Goal: Information Seeking & Learning: Find specific fact

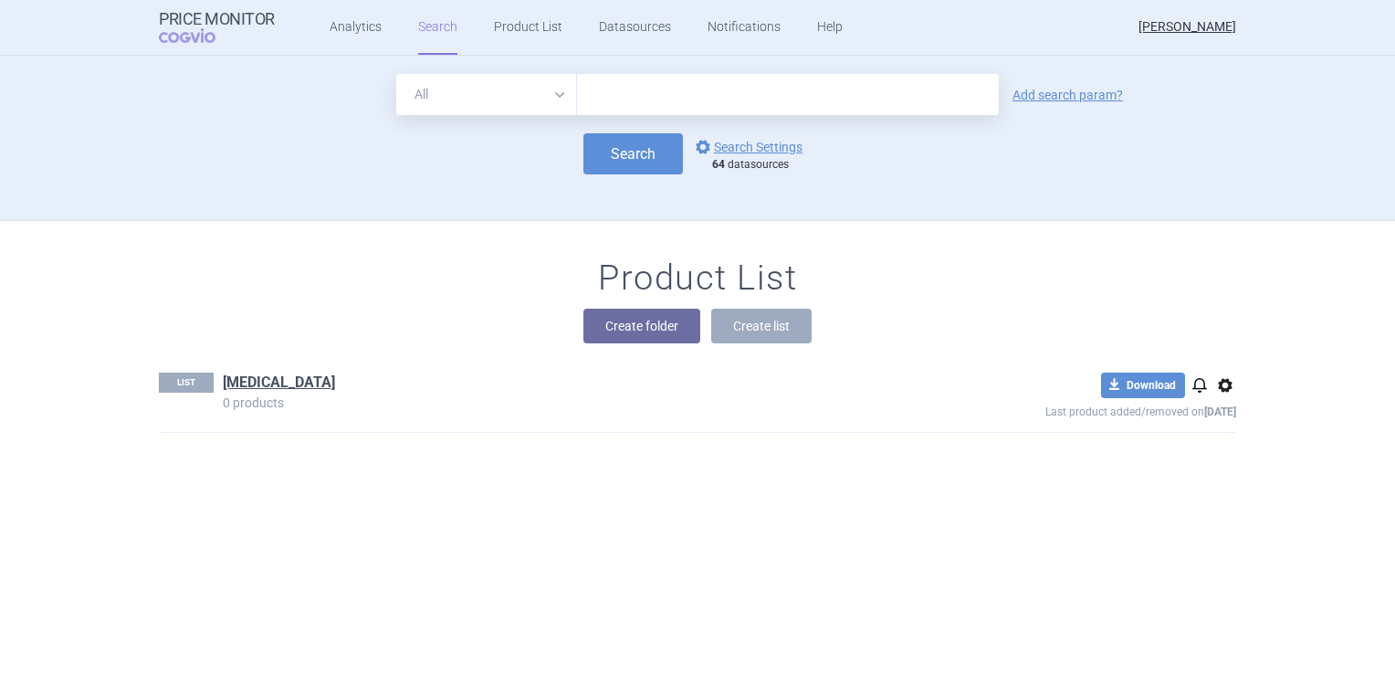
click at [708, 102] on input "text" at bounding box center [788, 94] width 422 height 41
type input "cejemly"
click button "Search" at bounding box center [634, 153] width 100 height 41
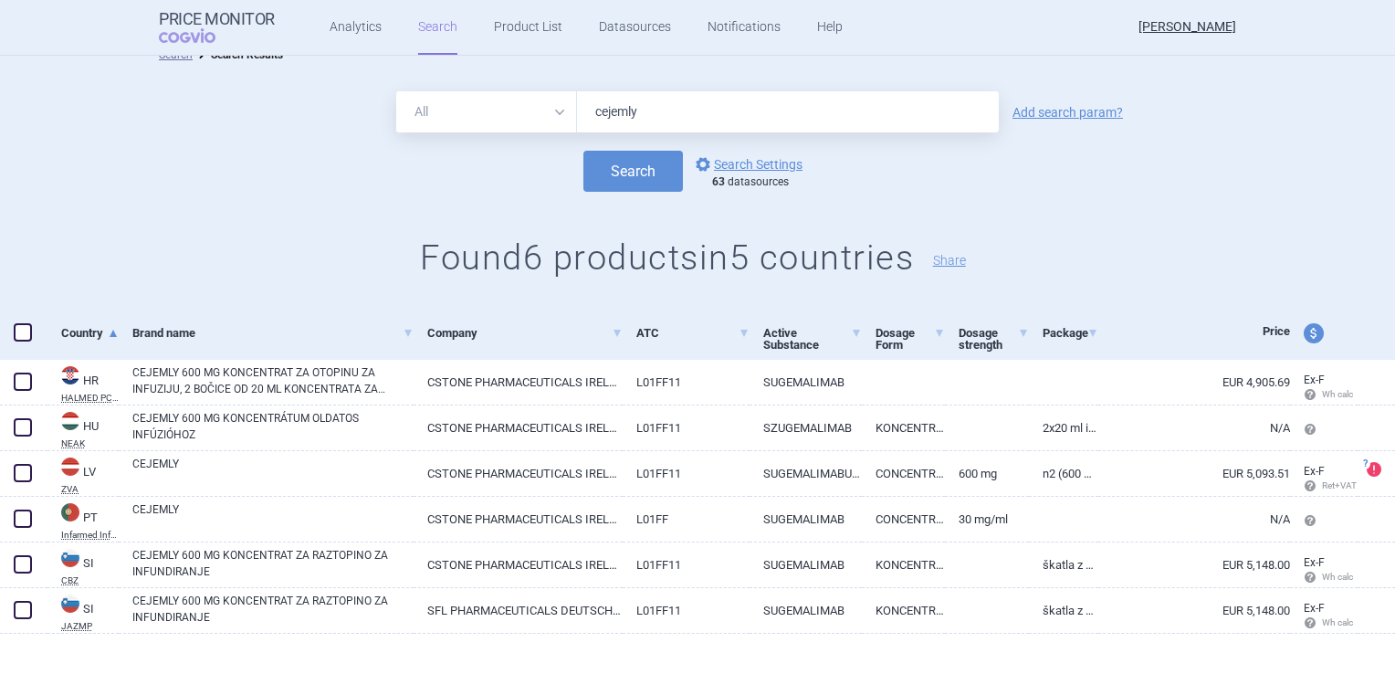
scroll to position [38, 0]
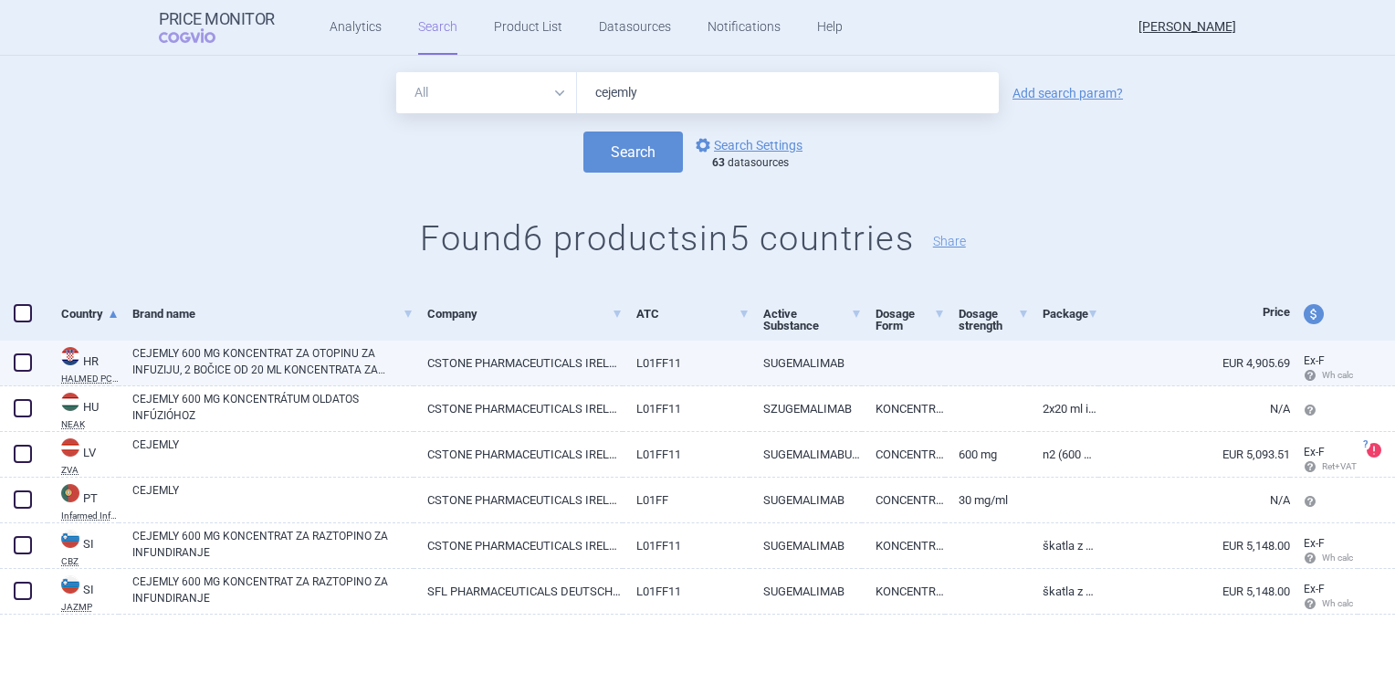
click at [15, 363] on span at bounding box center [23, 362] width 18 height 18
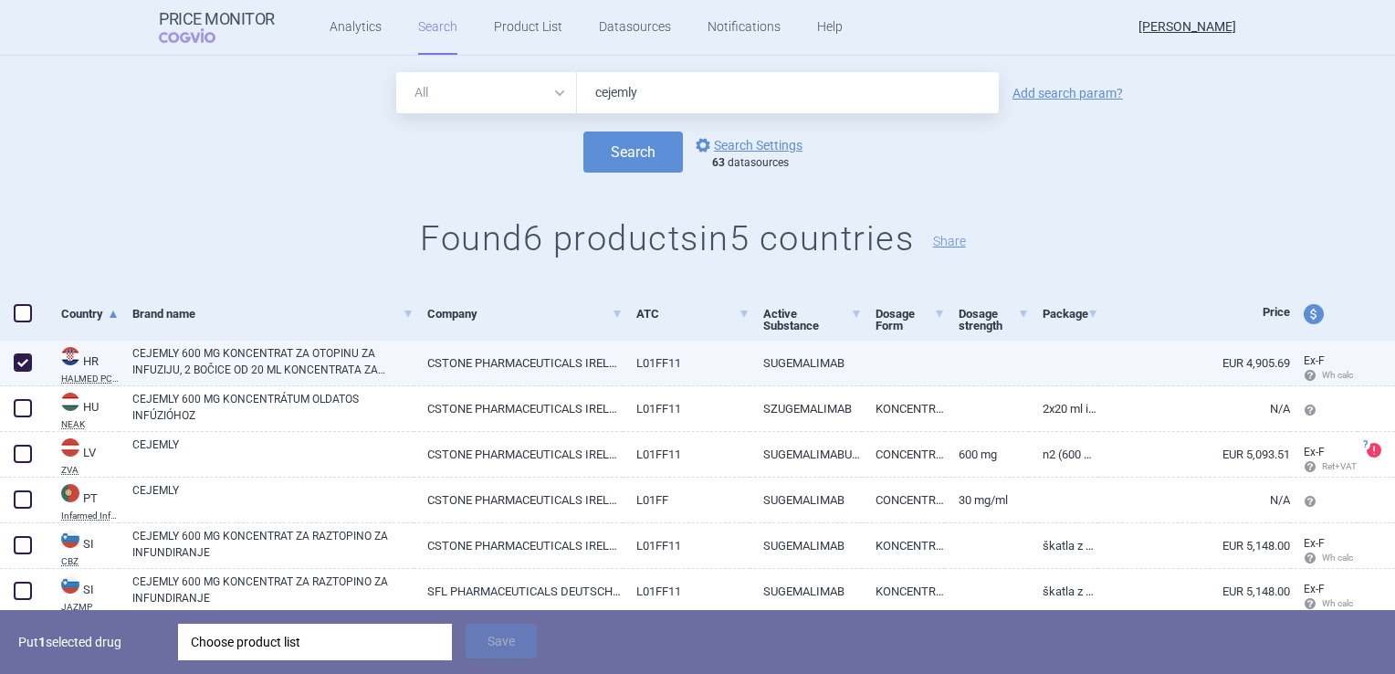
click at [15, 363] on span at bounding box center [23, 362] width 18 height 18
checkbox input "false"
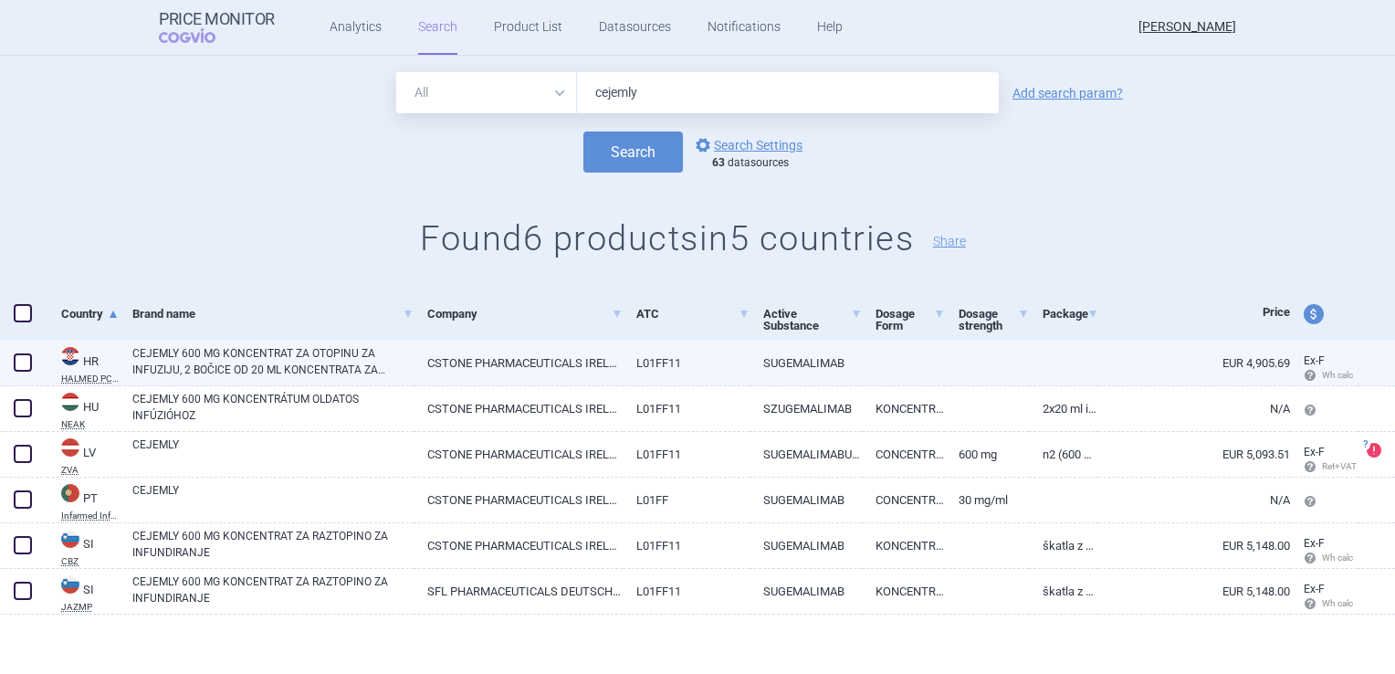
click at [328, 358] on link "CEJEMLY 600 MG KONCENTRAT ZA OTOPINU ZA INFUZIJU, 2 BOČICE OD 20 ML KONCENTRATA…" at bounding box center [272, 361] width 281 height 33
select select "EUR"
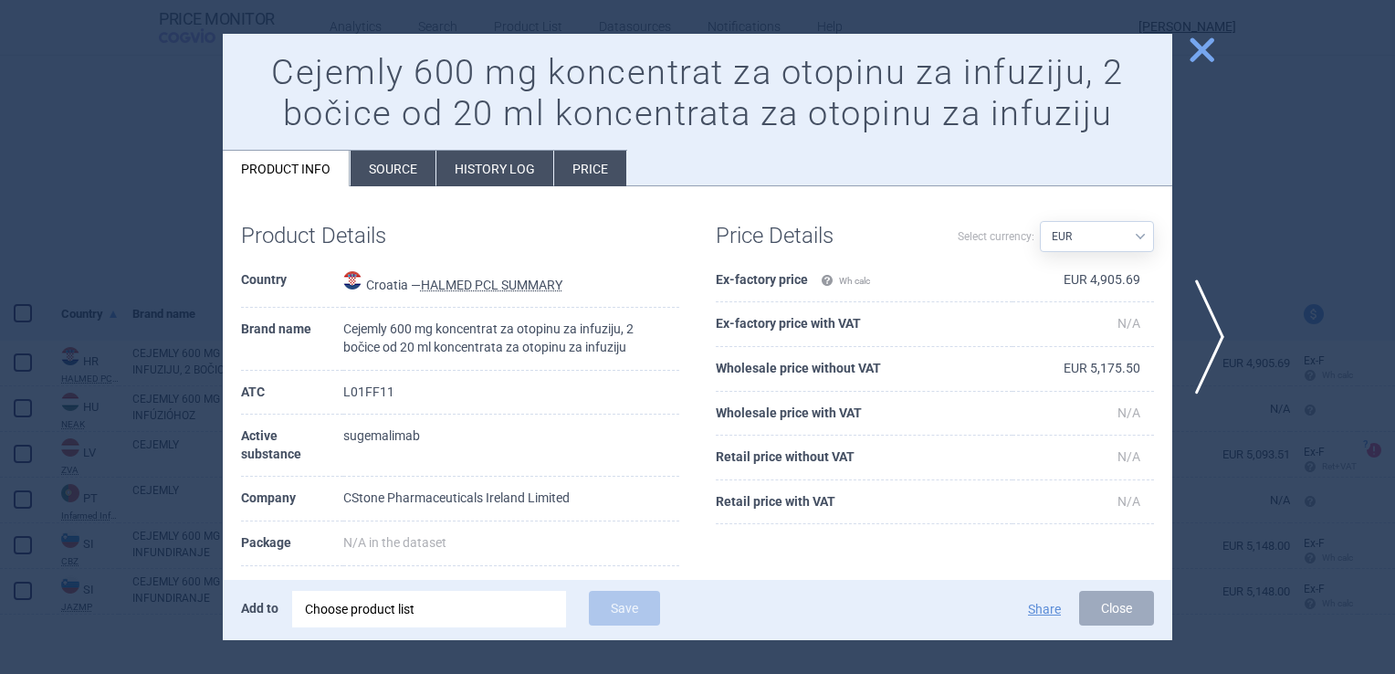
click at [403, 173] on li "Source" at bounding box center [393, 169] width 85 height 36
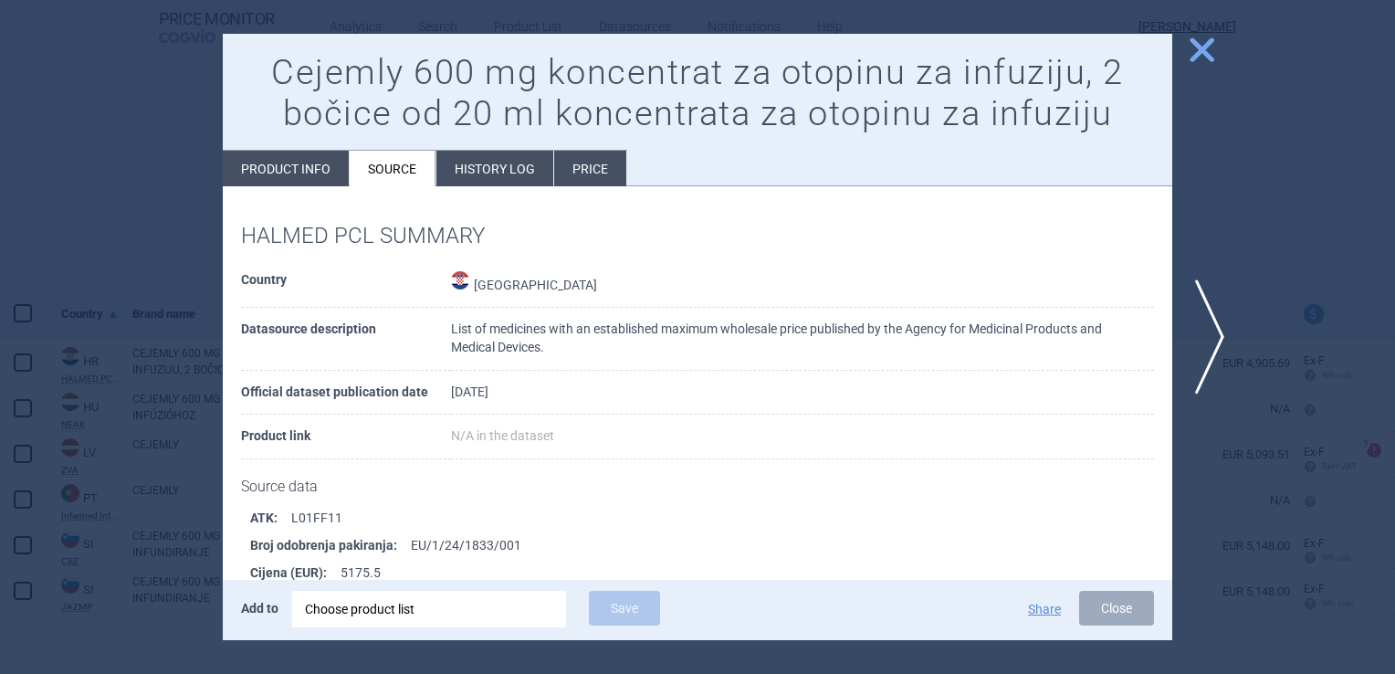
click at [496, 158] on li "History log" at bounding box center [495, 169] width 117 height 36
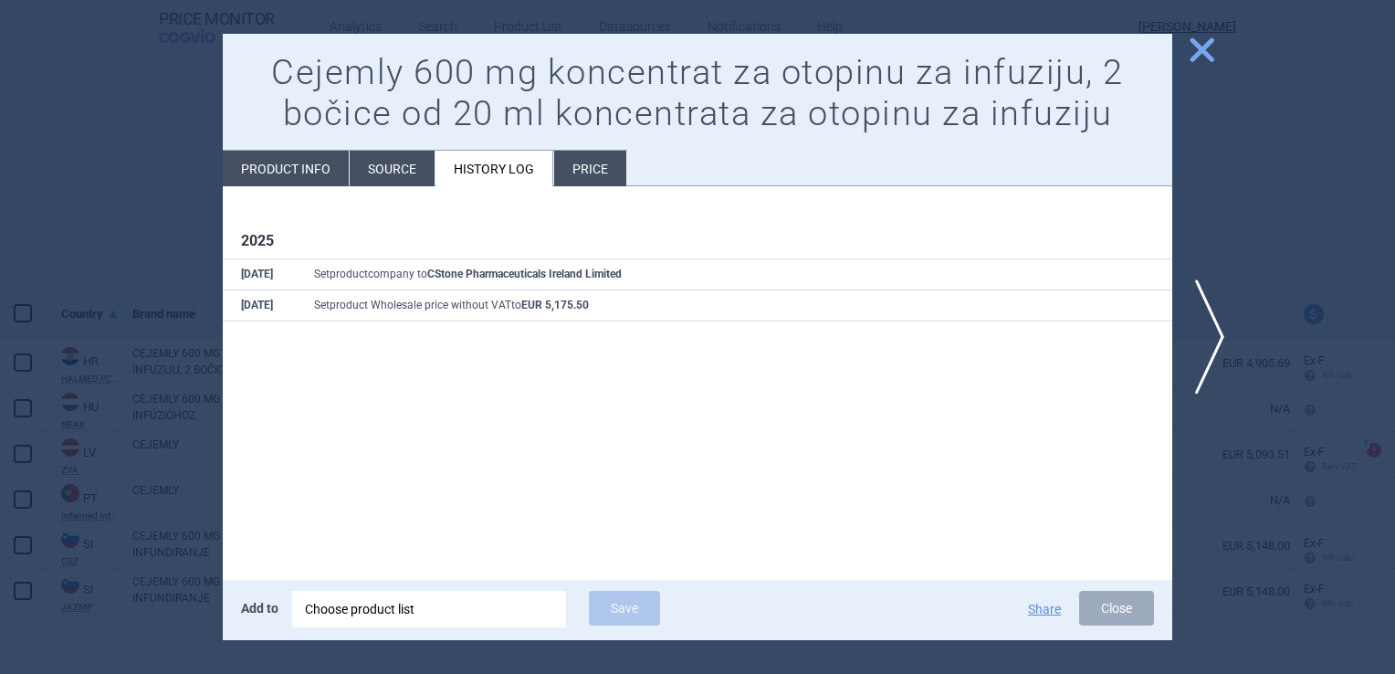
click at [601, 164] on li "Price" at bounding box center [590, 169] width 72 height 36
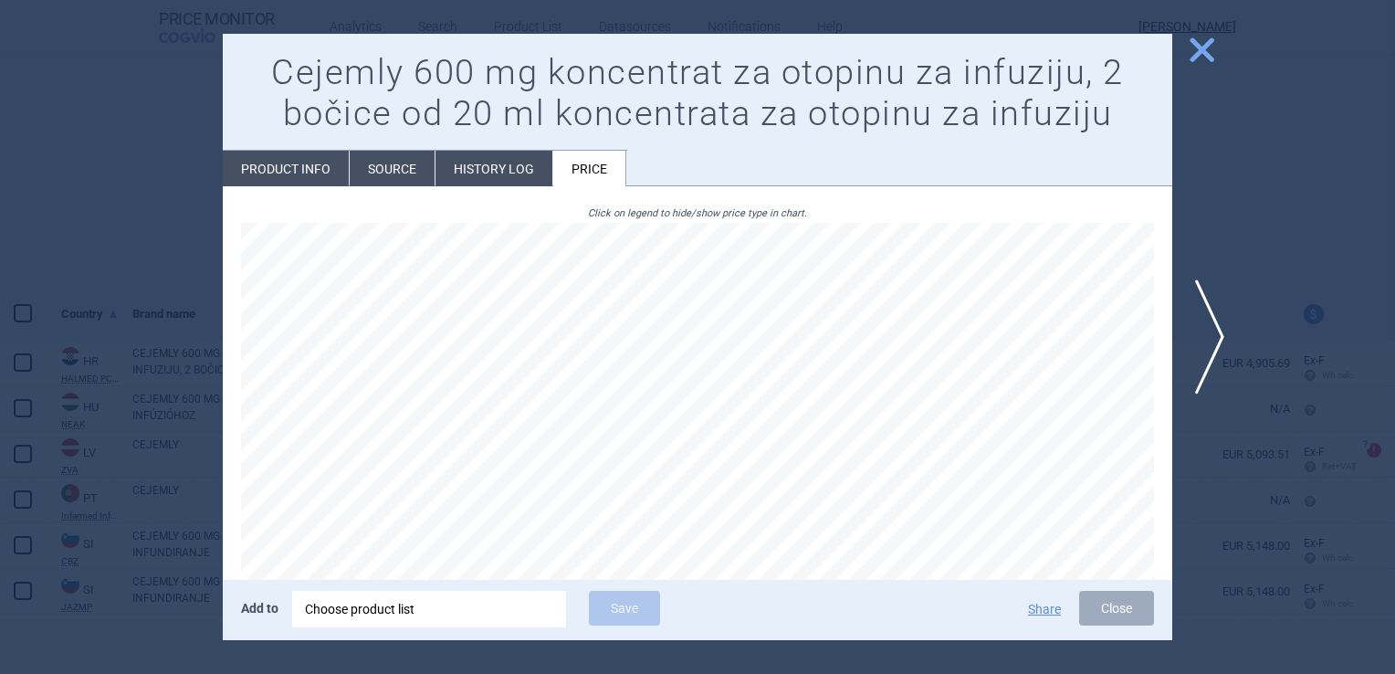
click at [402, 173] on li "Source" at bounding box center [392, 169] width 85 height 36
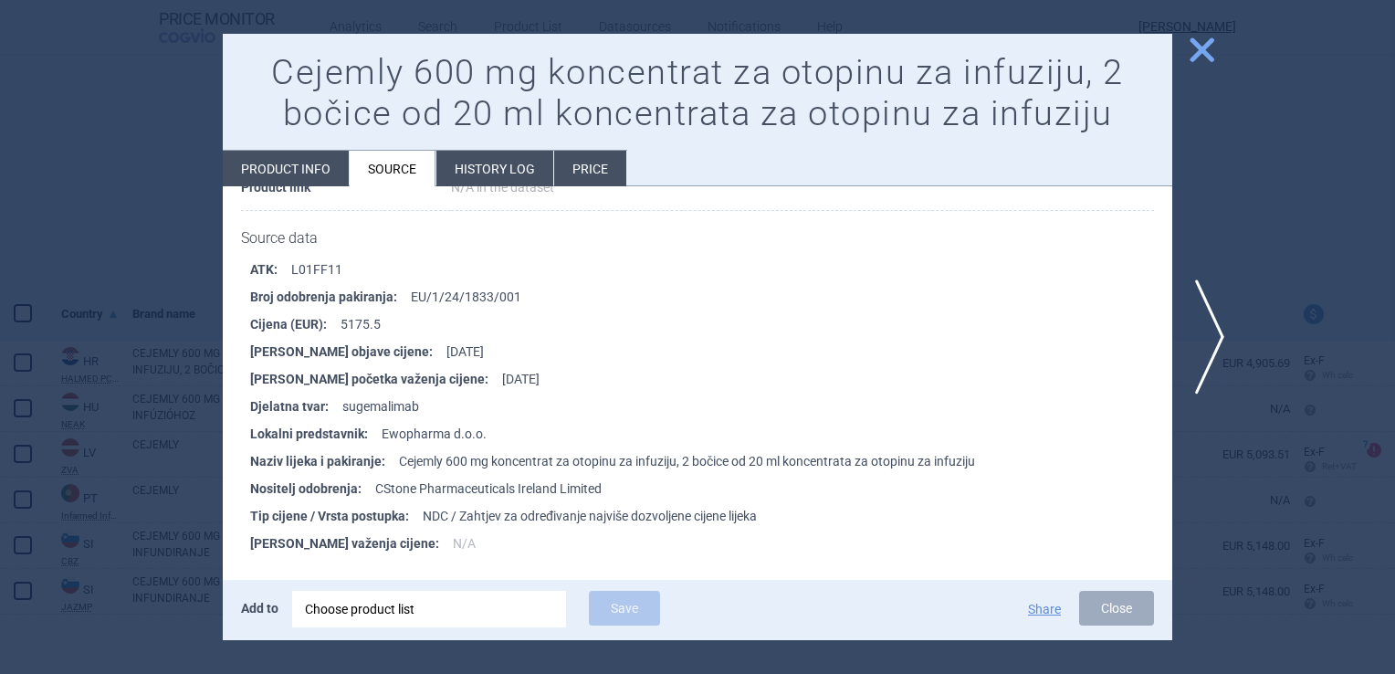
scroll to position [249, 0]
click at [283, 171] on li "Product info" at bounding box center [286, 169] width 126 height 36
select select "EUR"
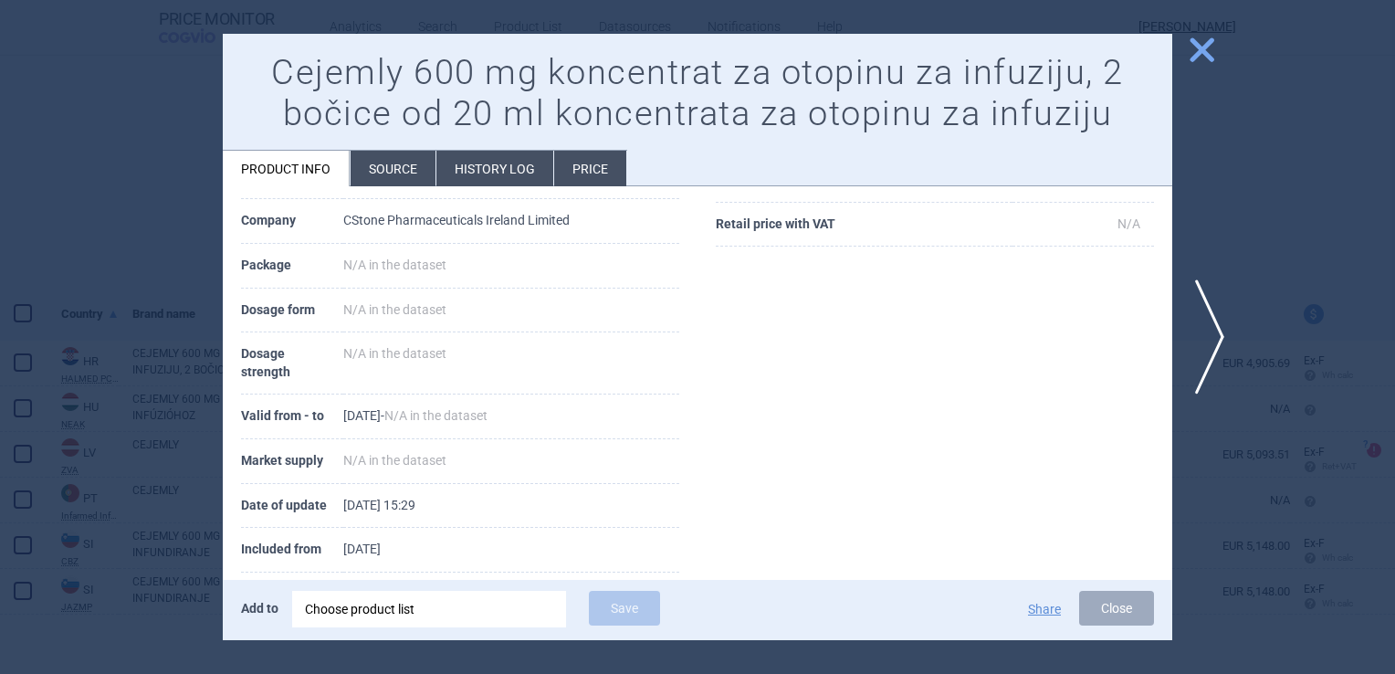
scroll to position [303, 0]
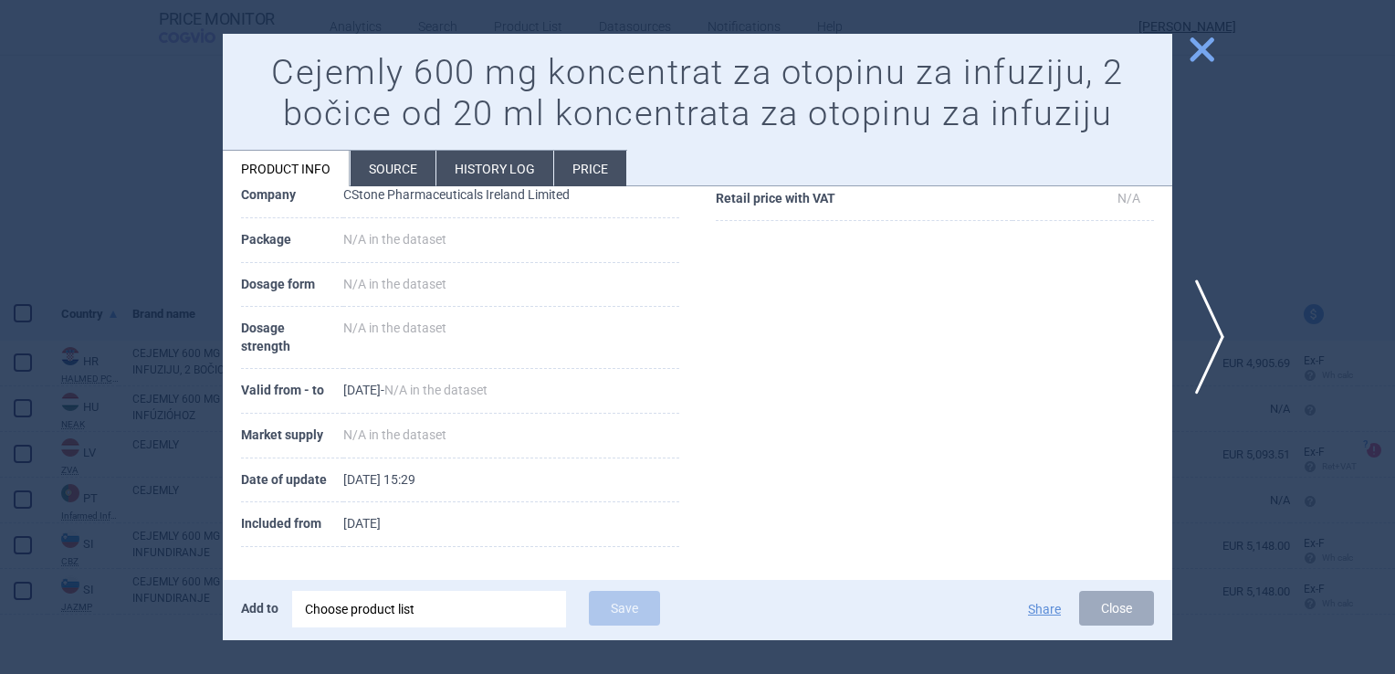
click at [1195, 44] on span "close" at bounding box center [1202, 50] width 32 height 32
